Goal: Information Seeking & Learning: Find specific fact

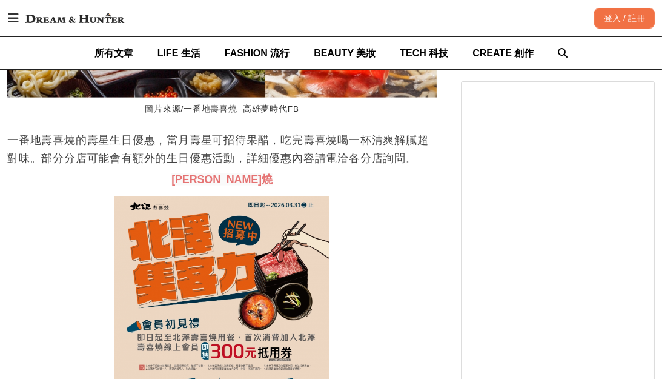
scroll to position [2847, 0]
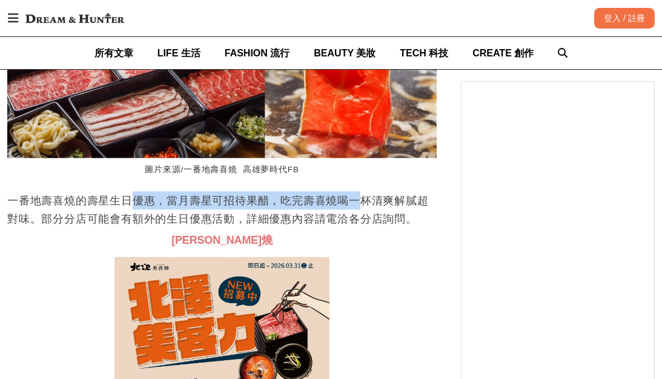
drag, startPoint x: 136, startPoint y: 204, endPoint x: 355, endPoint y: 190, distance: 219.8
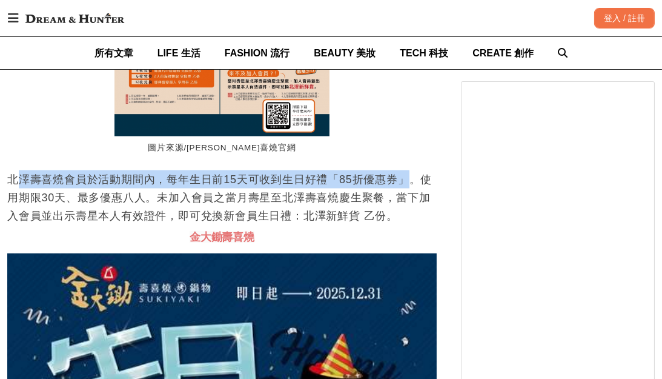
scroll to position [0, 1718]
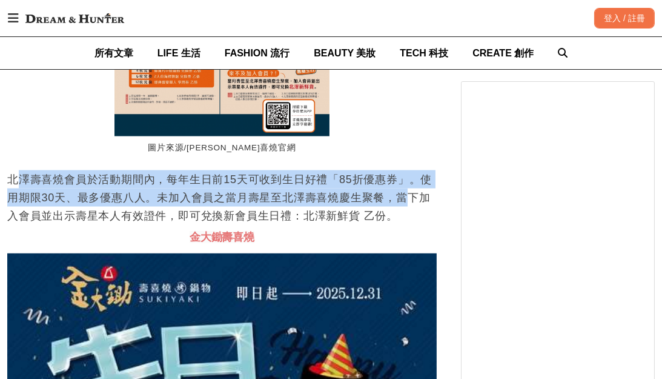
drag, startPoint x: 16, startPoint y: 177, endPoint x: 402, endPoint y: 199, distance: 386.5
click at [402, 199] on p "北澤壽喜燒會員於活動期間內，每年生日前15天可收到生日好禮「85折優惠券」。使用期限30天、最多優惠八人。未加入會員之當月壽星至北澤壽喜燒慶生聚餐，當下加入會…" at bounding box center [221, 197] width 429 height 55
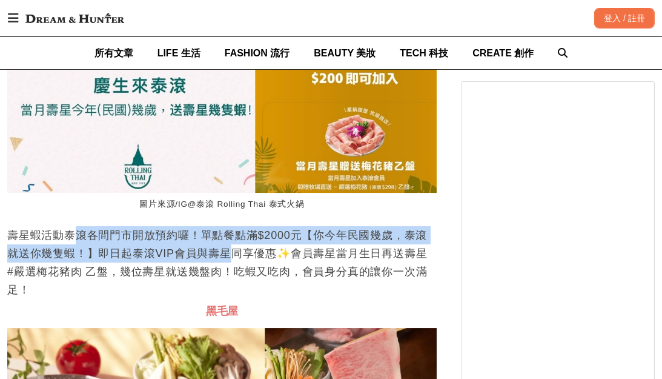
scroll to position [0, 1288]
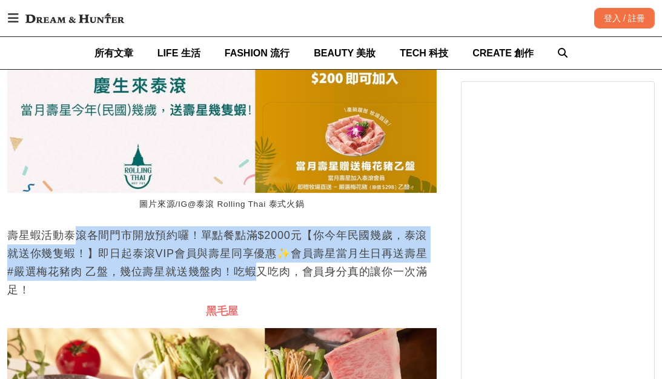
drag, startPoint x: 79, startPoint y: 235, endPoint x: 258, endPoint y: 273, distance: 183.2
click at [258, 273] on p "壽星蝦活動泰滾各間門市開放預約囉！單點餐點滿$2000元【你今年民國幾歲，泰滾就送你幾隻蝦！】即日起泰滾VIP會員與壽星同享優惠✨會員壽星當月生日再送壽星 #…" at bounding box center [221, 262] width 429 height 73
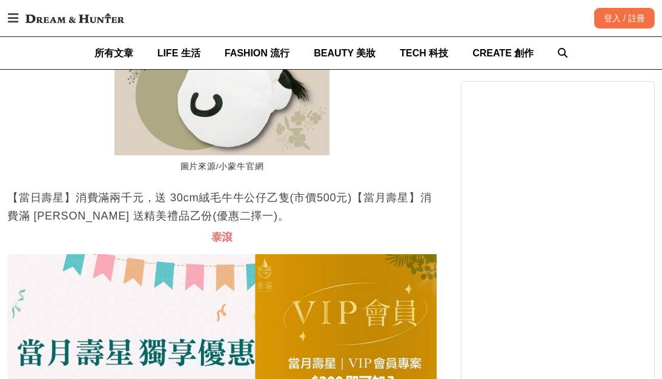
scroll to position [0, 1718]
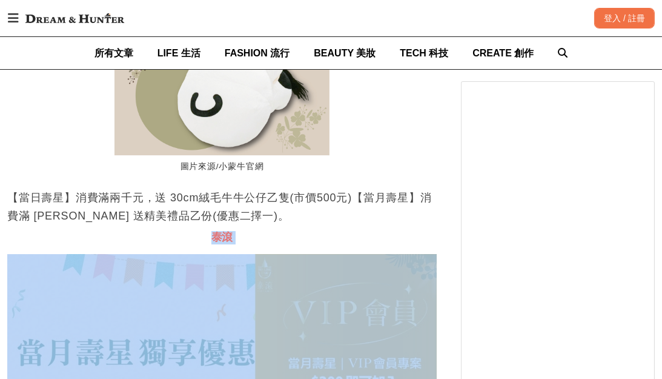
drag, startPoint x: 199, startPoint y: 247, endPoint x: 247, endPoint y: 250, distance: 48.6
